Goal: Register for event/course

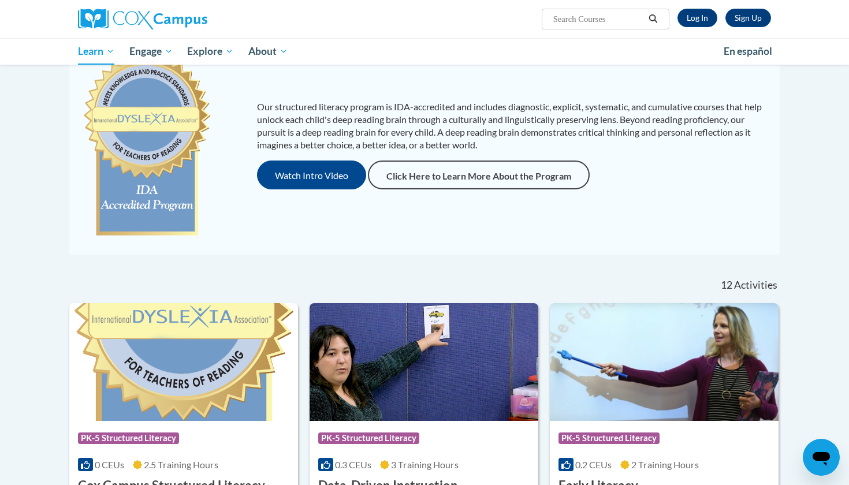
scroll to position [153, 0]
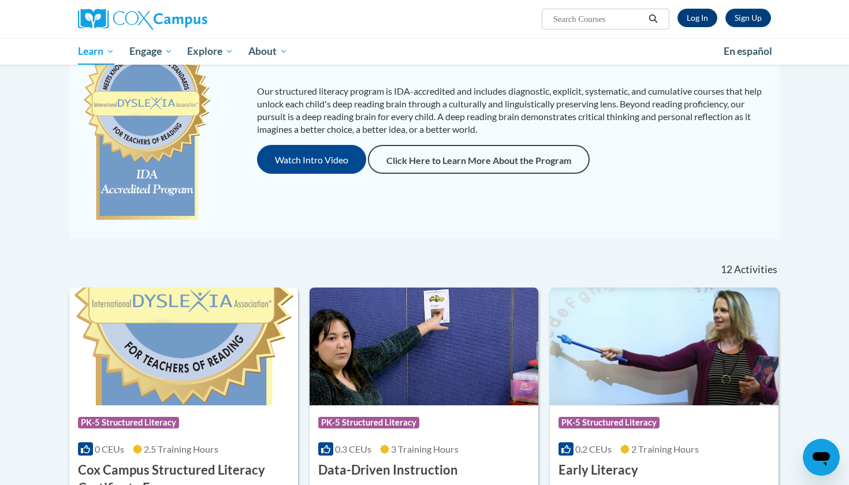
click at [694, 20] on link "Log In" at bounding box center [697, 18] width 40 height 18
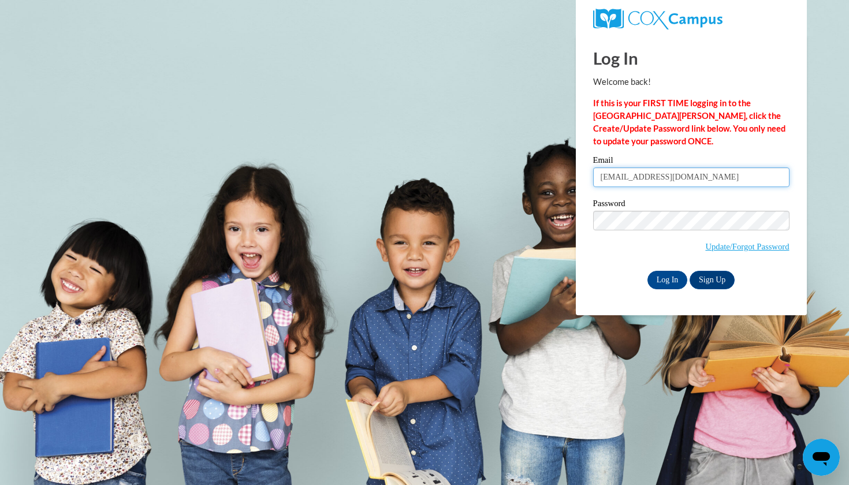
type input "[EMAIL_ADDRESS][DOMAIN_NAME]"
click at [651, 230] on span "Update/Forgot Password" at bounding box center [691, 235] width 196 height 48
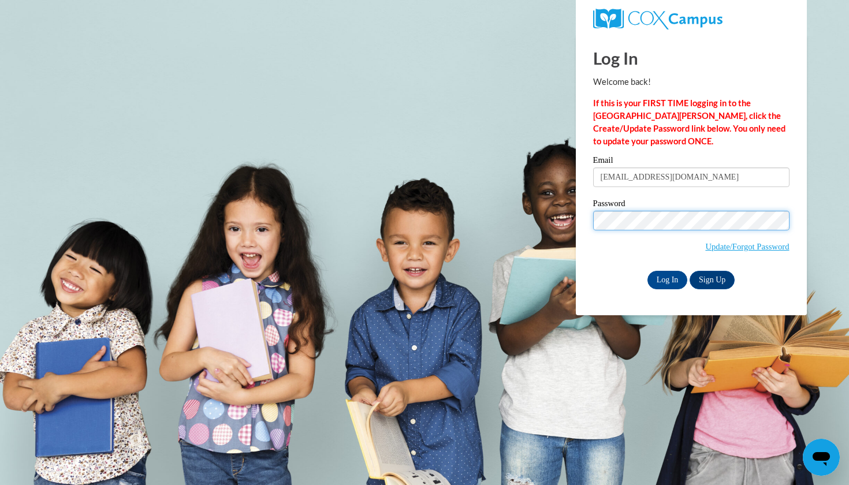
click at [666, 278] on input "Log In" at bounding box center [667, 280] width 40 height 18
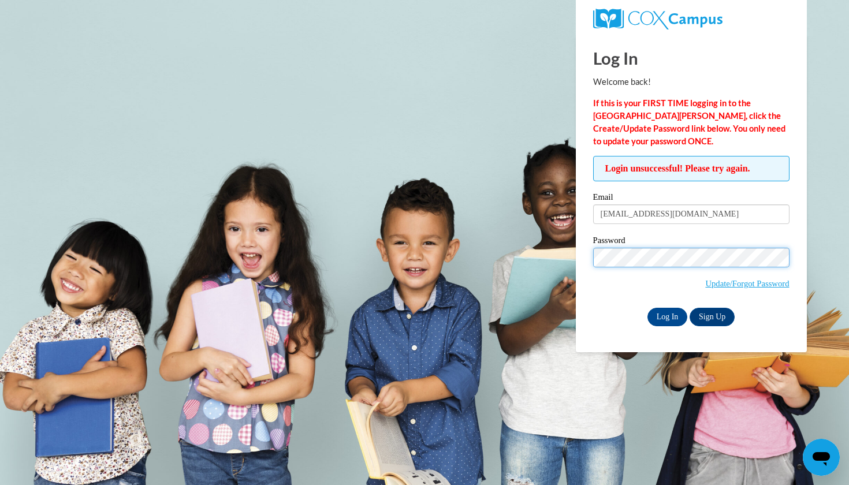
click at [666, 315] on input "Log In" at bounding box center [667, 317] width 40 height 18
click at [635, 269] on span "Update/Forgot Password" at bounding box center [691, 272] width 196 height 48
click at [666, 315] on input "Log In" at bounding box center [667, 317] width 40 height 18
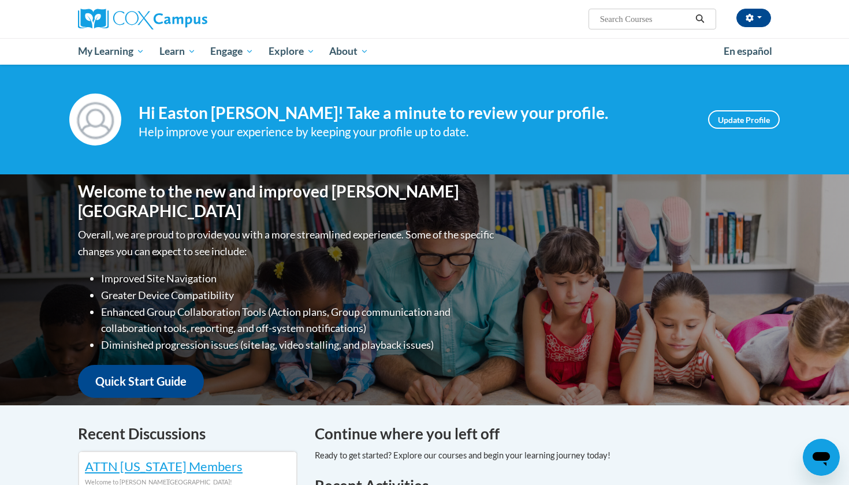
click at [629, 20] on input "Search..." at bounding box center [645, 19] width 92 height 14
type input "reading comprehension"
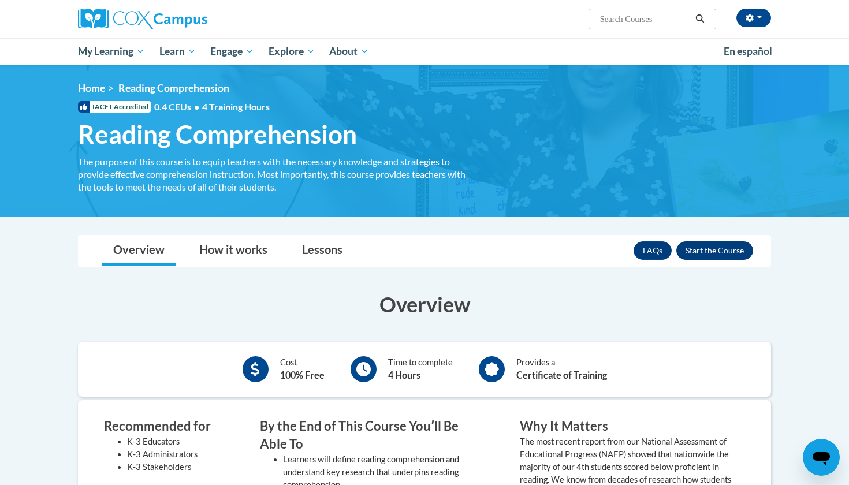
click at [699, 244] on button "Enroll" at bounding box center [714, 250] width 77 height 18
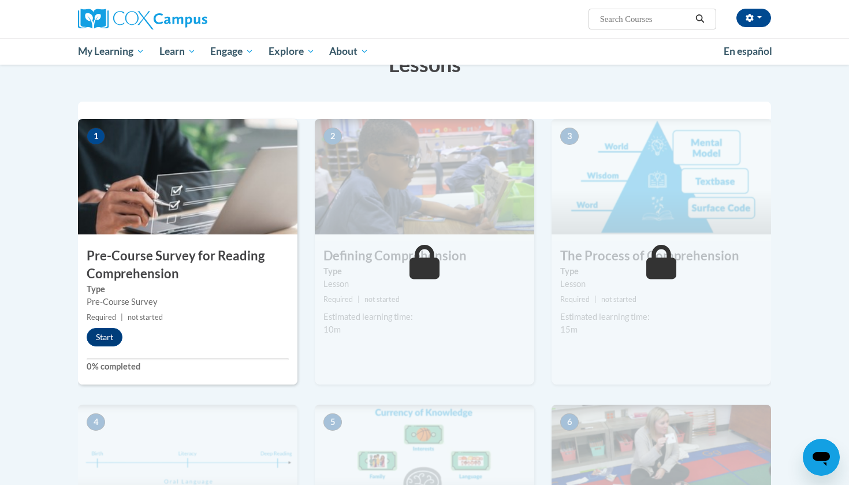
scroll to position [256, 0]
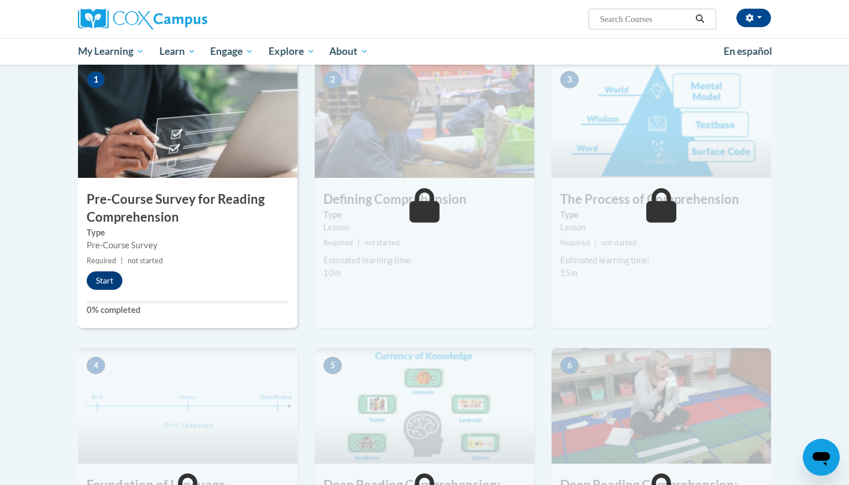
click at [101, 274] on button "Start" at bounding box center [105, 280] width 36 height 18
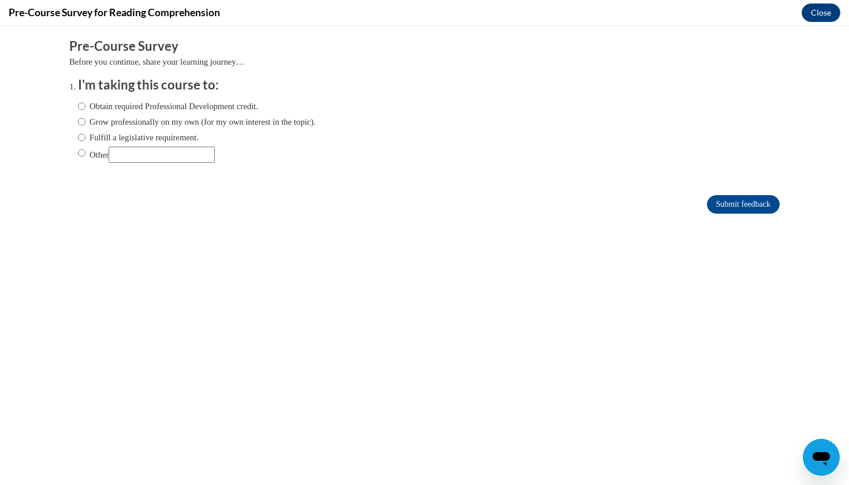
scroll to position [0, 0]
click at [166, 129] on div "Obtain required Professional Development credit. Grow professionally on my own …" at bounding box center [197, 131] width 238 height 74
click at [166, 118] on label "Grow professionally on my own (for my own interest in the topic)." at bounding box center [197, 121] width 238 height 13
click at [85, 118] on input "Grow professionally on my own (for my own interest in the topic)." at bounding box center [82, 121] width 8 height 13
radio input "true"
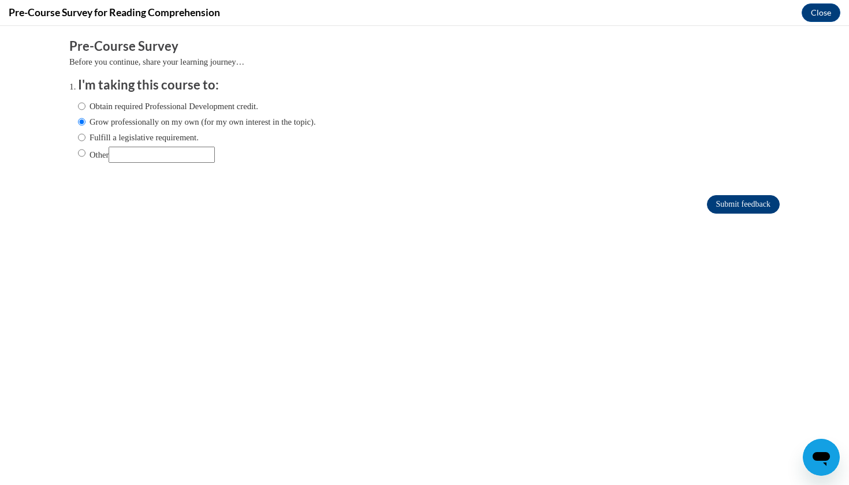
click at [734, 199] on input "Submit feedback" at bounding box center [743, 204] width 73 height 18
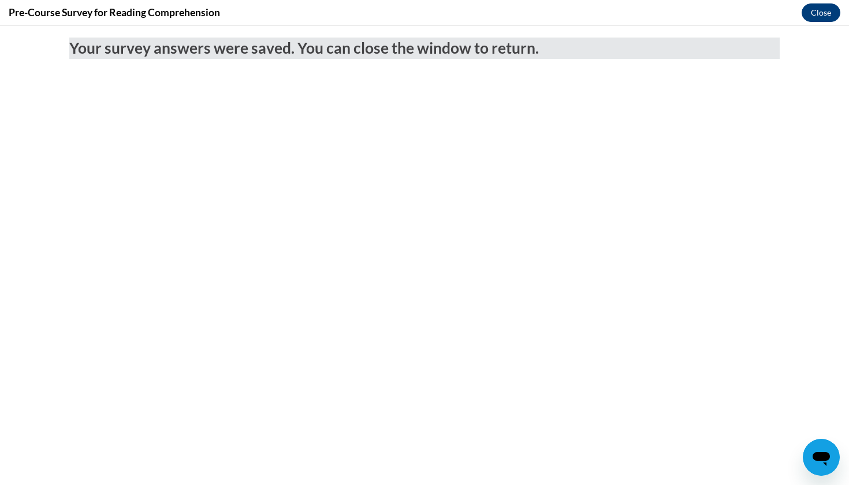
click at [826, 17] on button "Close" at bounding box center [821, 12] width 39 height 18
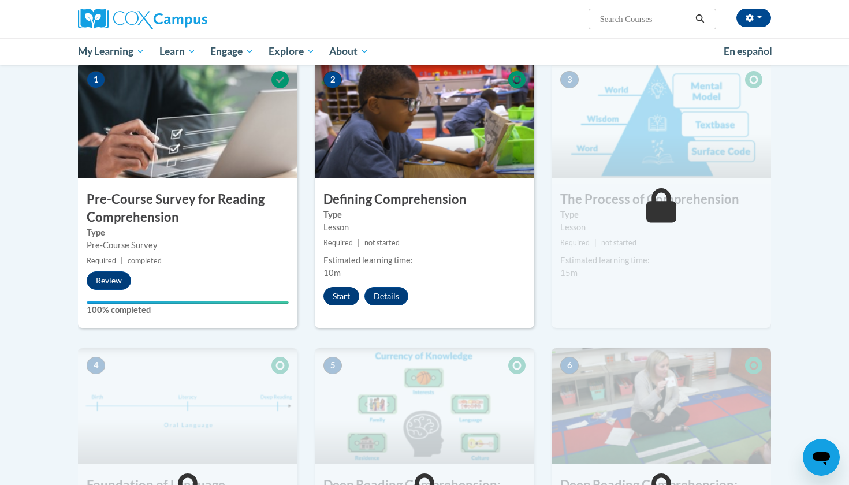
click at [346, 295] on button "Start" at bounding box center [341, 296] width 36 height 18
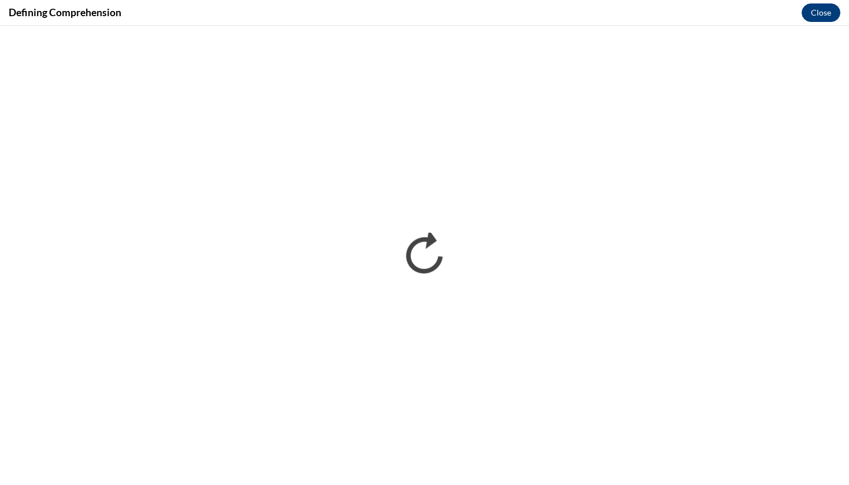
click at [813, 14] on button "Close" at bounding box center [821, 12] width 39 height 18
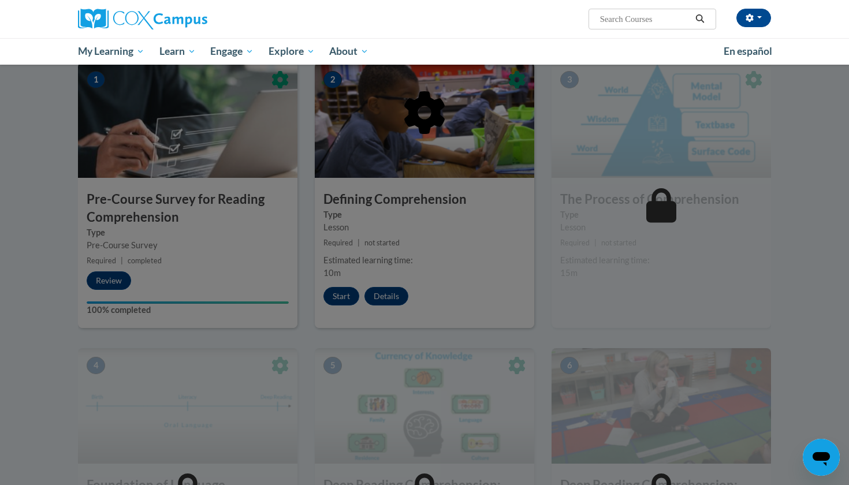
click at [206, 3] on div at bounding box center [187, 19] width 237 height 38
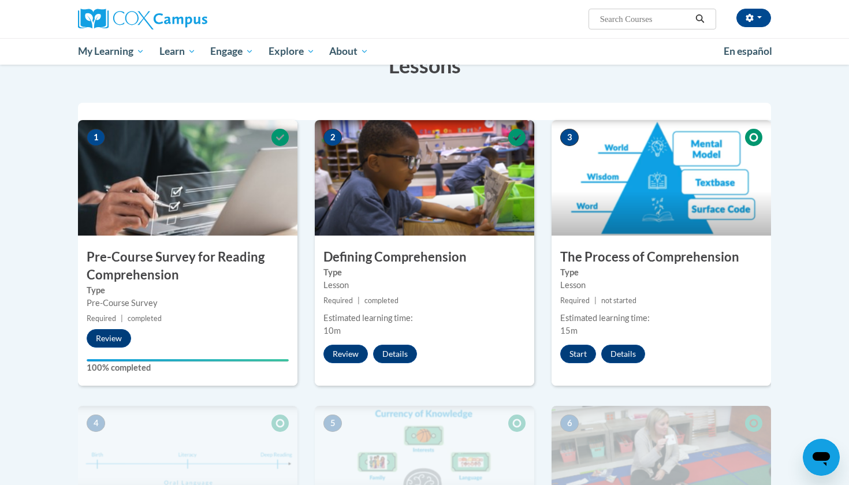
scroll to position [181, 0]
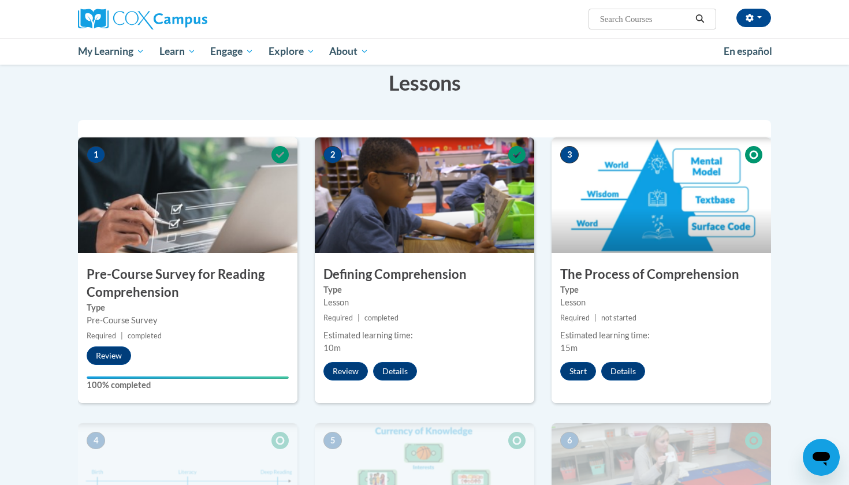
click at [582, 380] on div "3 The Process of Comprehension Type Lesson Required | not started Estimated lea…" at bounding box center [660, 270] width 219 height 266
click at [577, 369] on button "Start" at bounding box center [578, 371] width 36 height 18
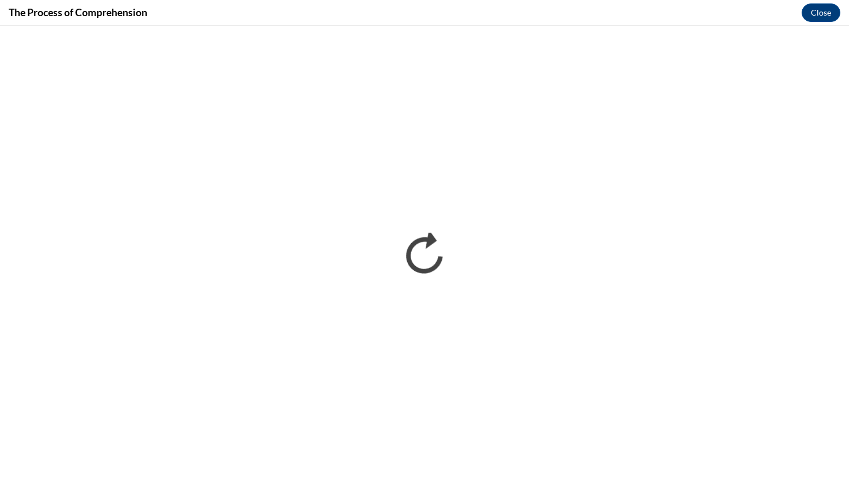
scroll to position [0, 0]
click at [807, 11] on button "Close" at bounding box center [821, 12] width 39 height 18
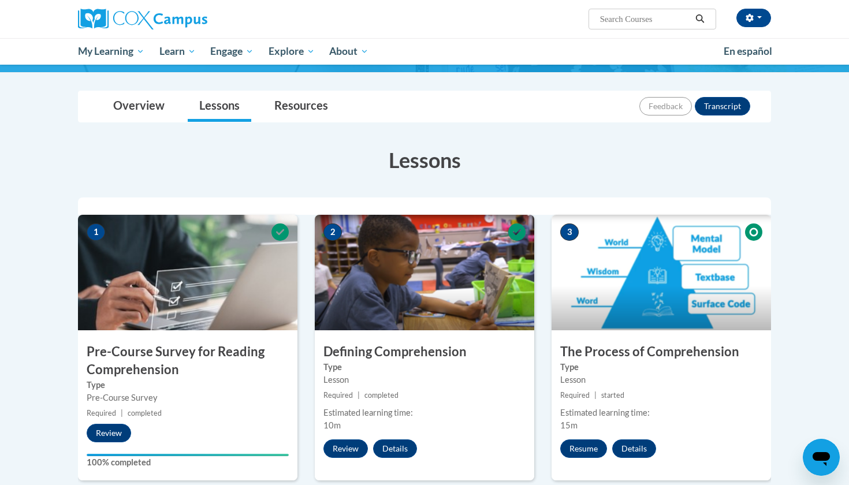
scroll to position [174, 0]
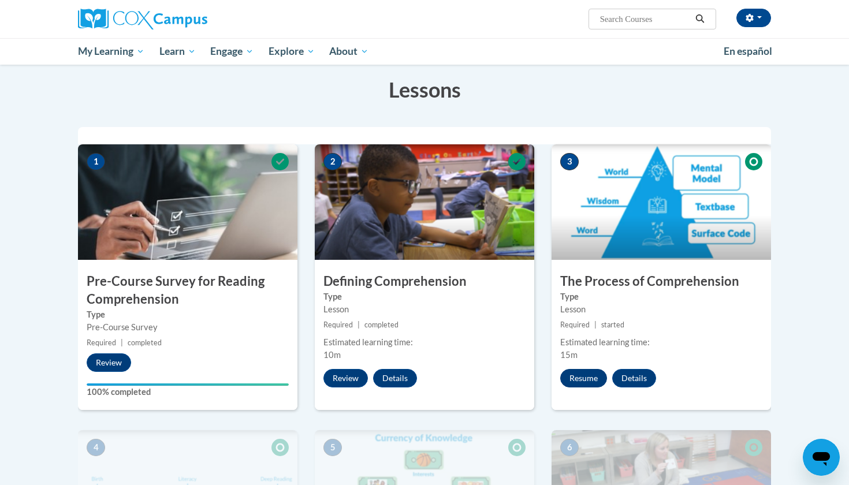
click at [565, 375] on button "Resume" at bounding box center [583, 378] width 47 height 18
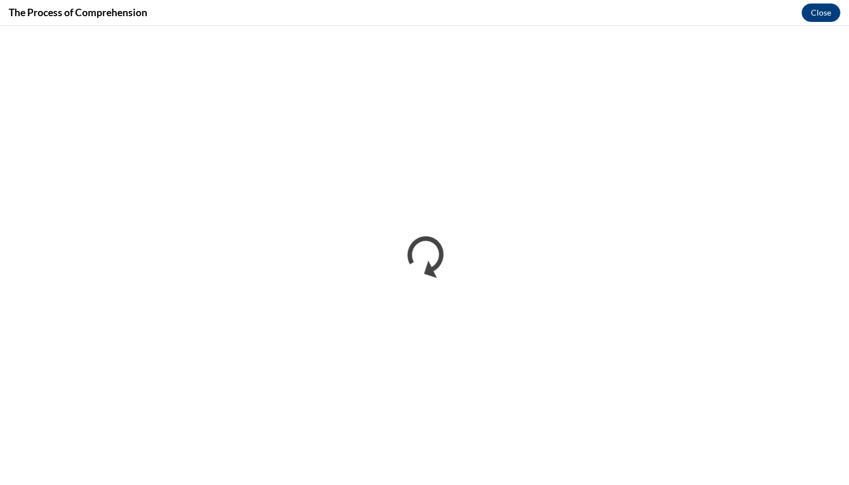
scroll to position [0, 0]
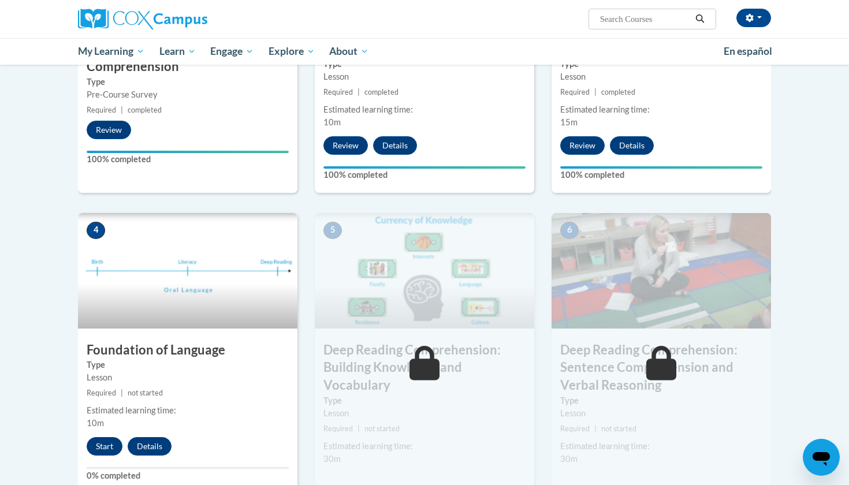
scroll to position [398, 0]
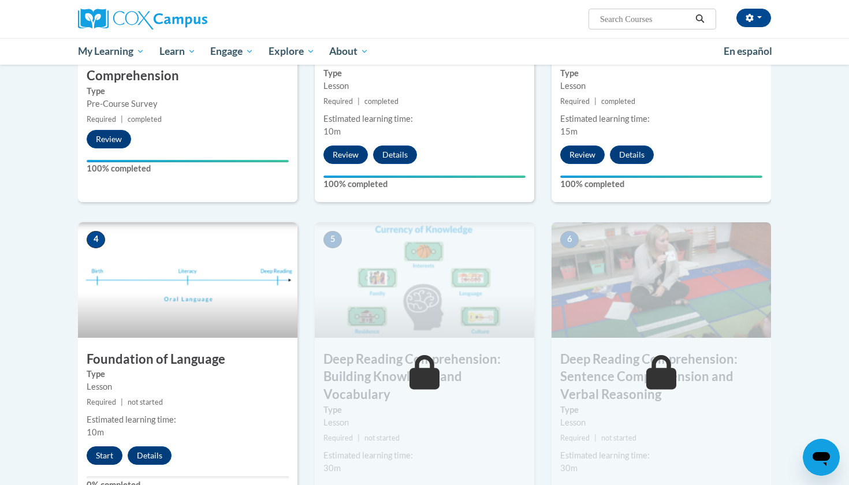
click at [95, 459] on button "Start" at bounding box center [105, 455] width 36 height 18
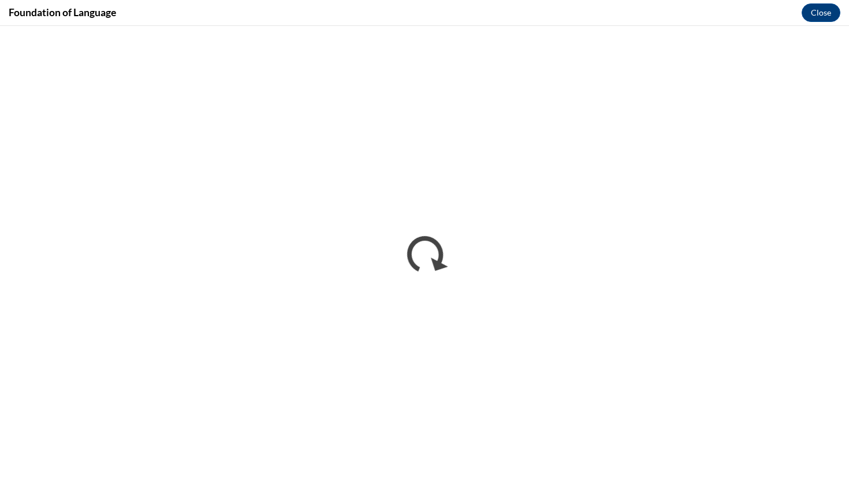
scroll to position [0, 0]
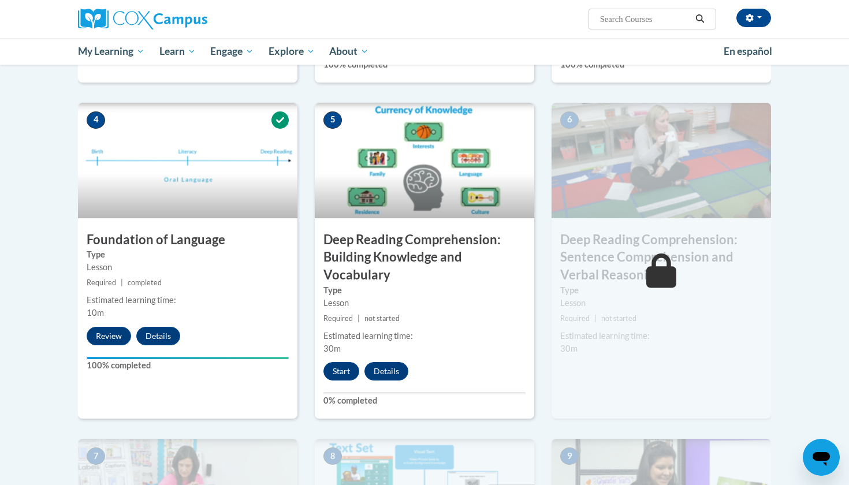
scroll to position [531, 0]
